Goal: Task Accomplishment & Management: Use online tool/utility

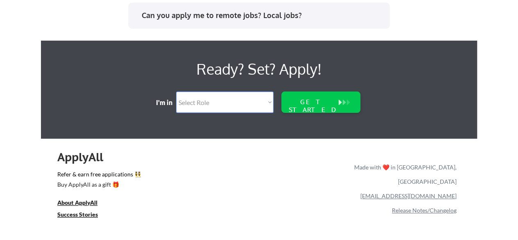
scroll to position [1774, 0]
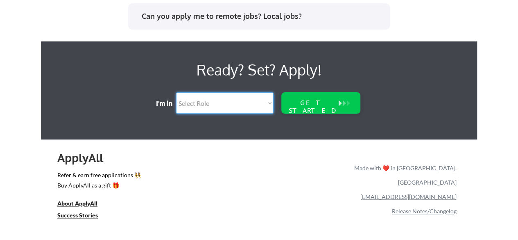
click at [240, 100] on select "Select Role Software Engineering Product Management Customer Success Sales UI/U…" at bounding box center [225, 102] width 98 height 21
select select ""engineering""
click at [176, 92] on select "Select Role Software Engineering Product Management Customer Success Sales UI/U…" at bounding box center [225, 102] width 98 height 21
select select ""engineering""
click at [198, 106] on select "Select Role Software Engineering Product Management Customer Success Sales UI/U…" at bounding box center [225, 102] width 98 height 21
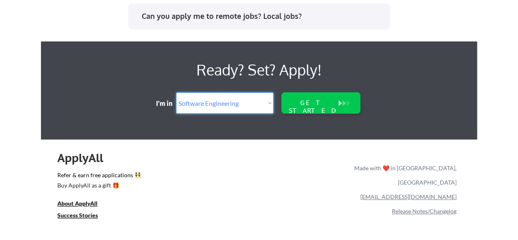
select select ""data_science___analytics""
click at [176, 92] on select "Select Role Software Engineering Product Management Customer Success Sales UI/U…" at bounding box center [225, 102] width 98 height 21
select select ""data_science___analytics""
click at [306, 104] on div "GET STARTED" at bounding box center [313, 107] width 52 height 16
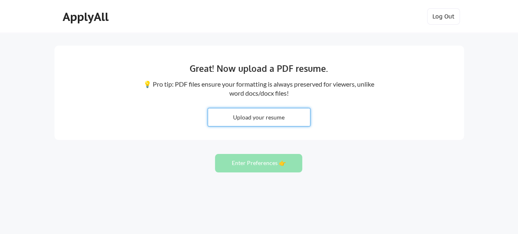
click at [266, 113] on input "file" at bounding box center [259, 117] width 102 height 18
click at [439, 15] on button "Log Out" at bounding box center [443, 16] width 33 height 16
